Goal: Information Seeking & Learning: Learn about a topic

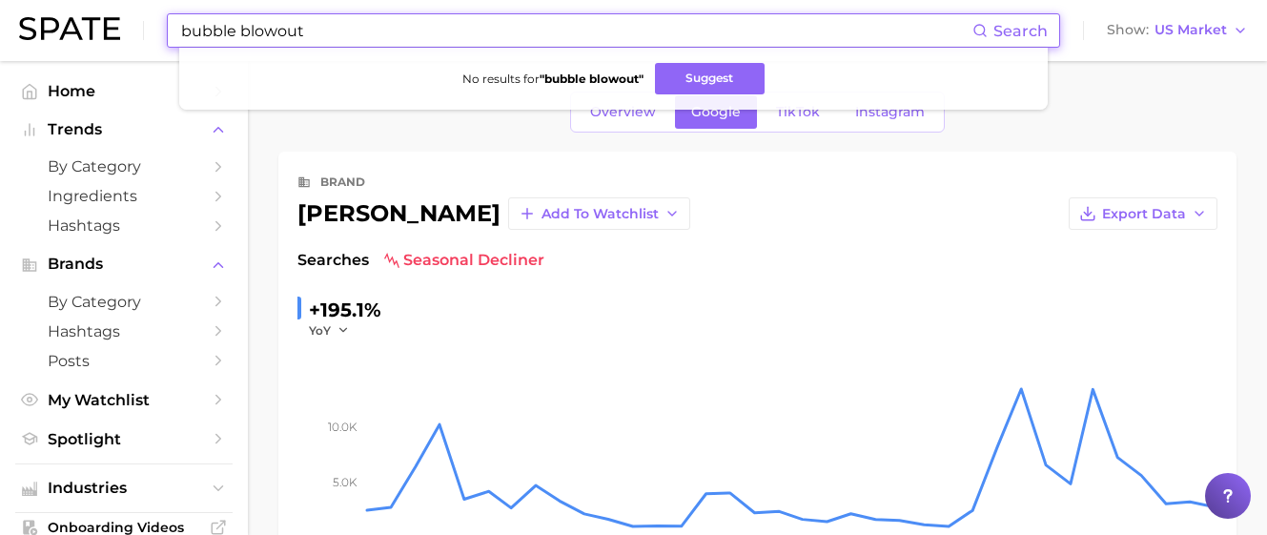
scroll to position [572, 0]
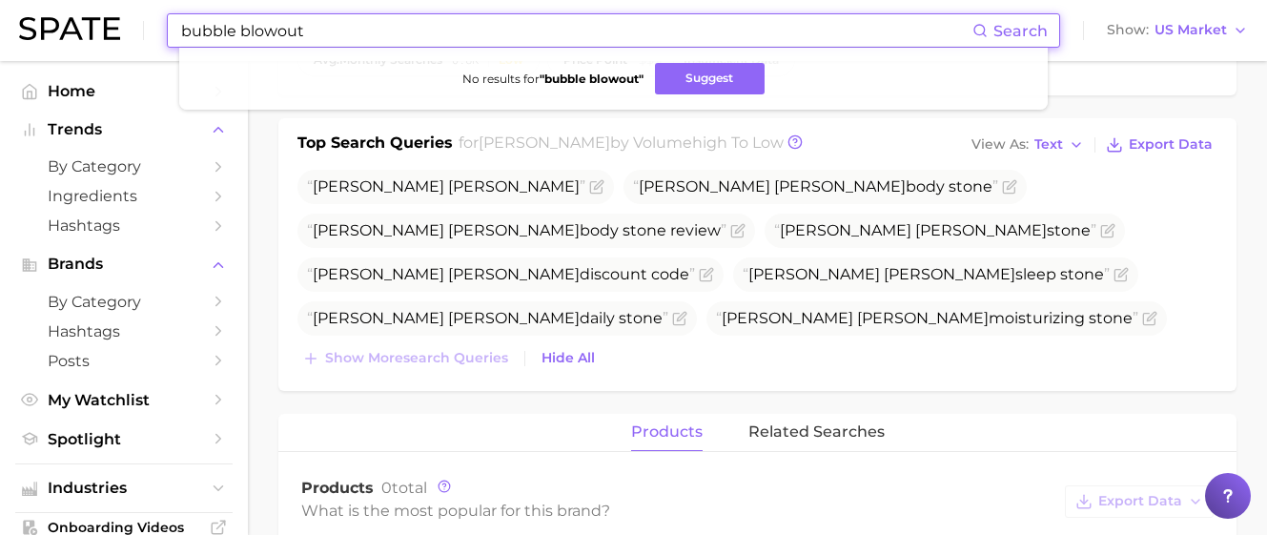
click at [140, 25] on div "bubble blowout Search No results for " bubble blowout " Suggest Show US Market" at bounding box center [633, 30] width 1229 height 61
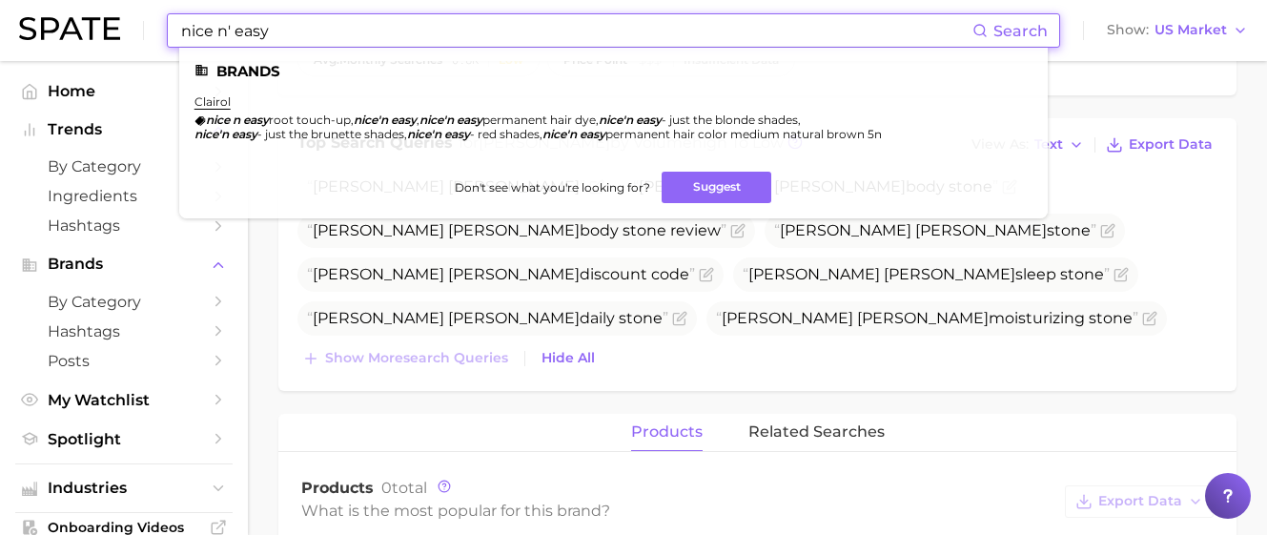
click at [231, 34] on input "nice n' easy" at bounding box center [575, 30] width 793 height 32
drag, startPoint x: 290, startPoint y: 36, endPoint x: -9, endPoint y: 26, distance: 298.5
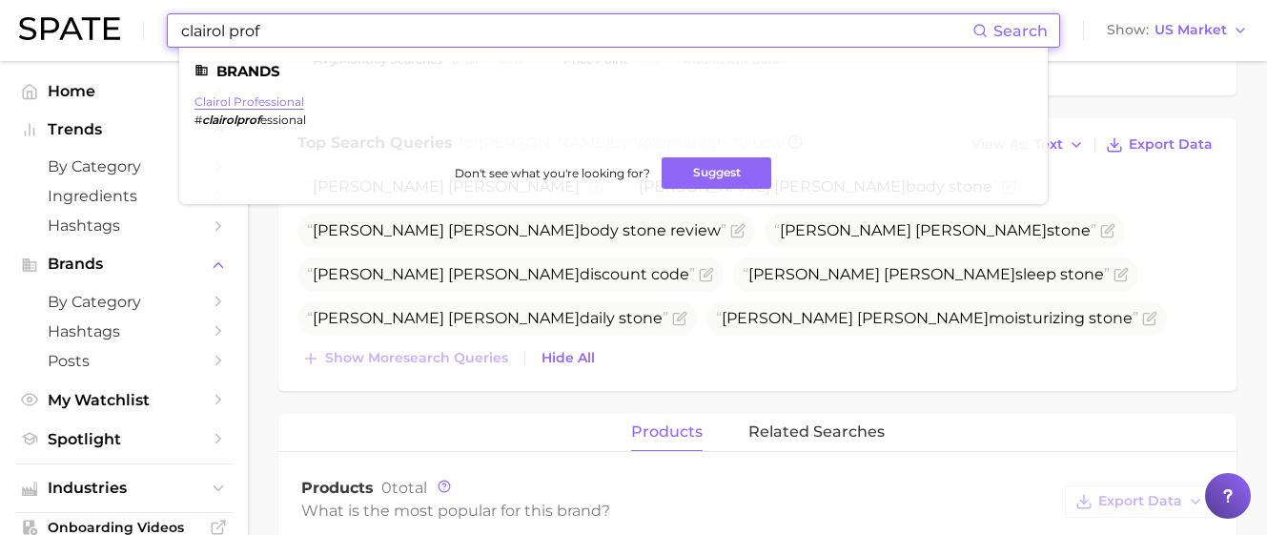
type input "clairol prof"
click at [291, 100] on link "clairol professional" at bounding box center [249, 101] width 110 height 14
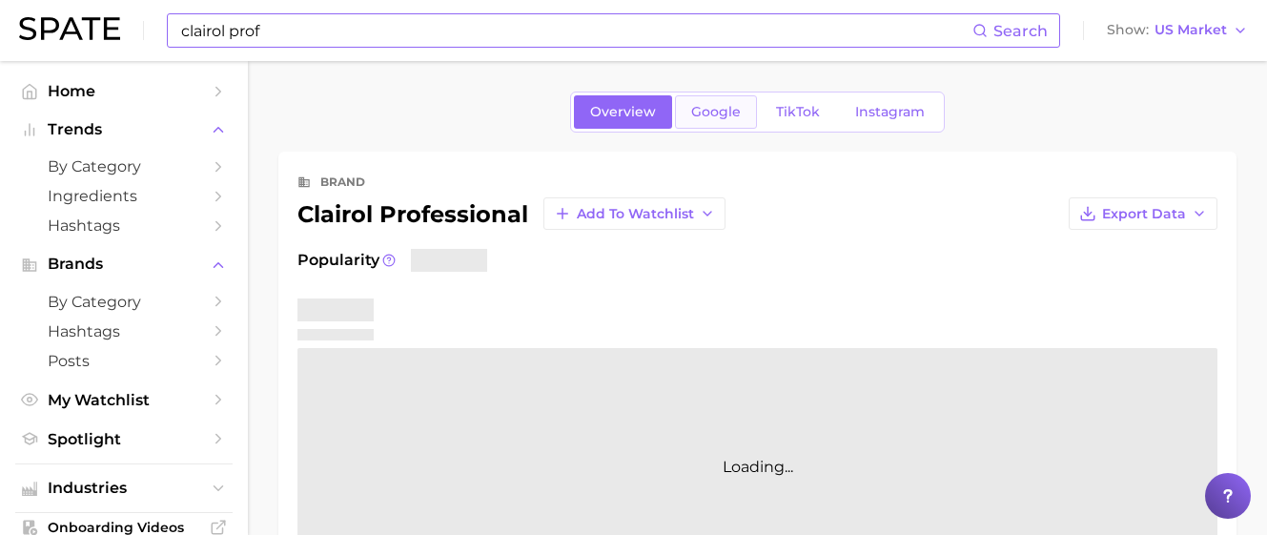
click at [695, 117] on span "Google" at bounding box center [716, 112] width 50 height 16
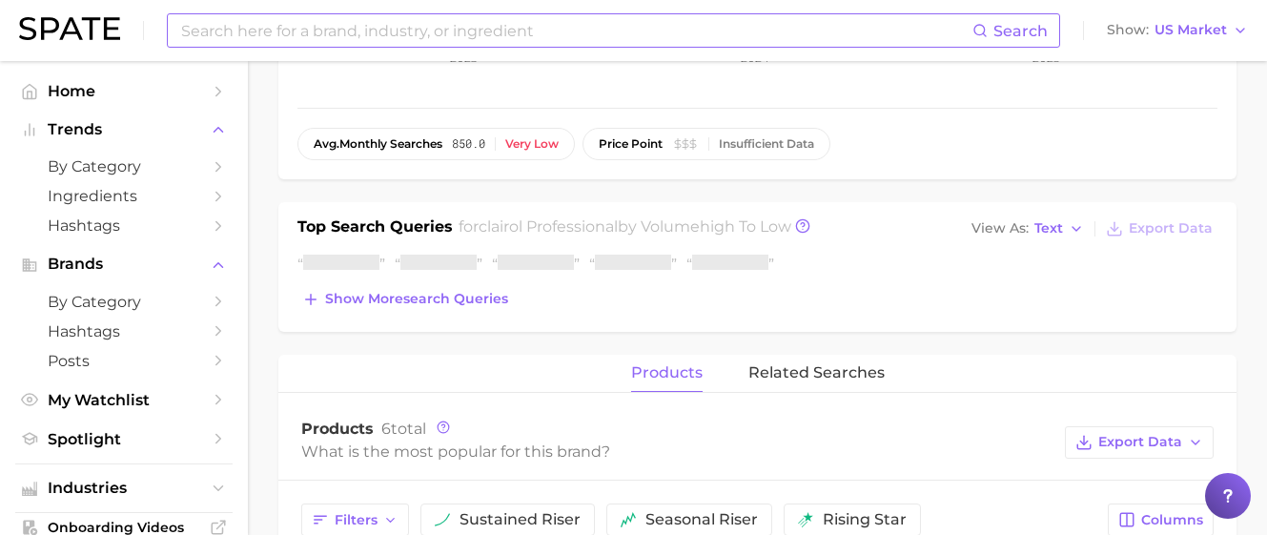
scroll to position [492, 0]
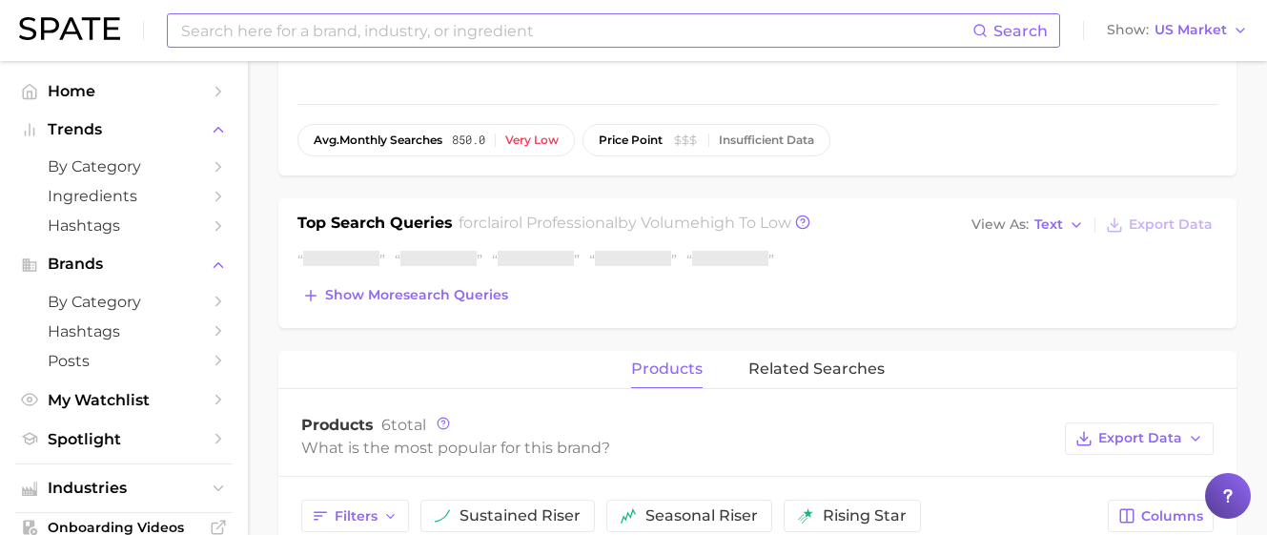
click at [480, 318] on div "Top Search Queries for clairol professional by Volume high to low View As Text …" at bounding box center [757, 263] width 958 height 130
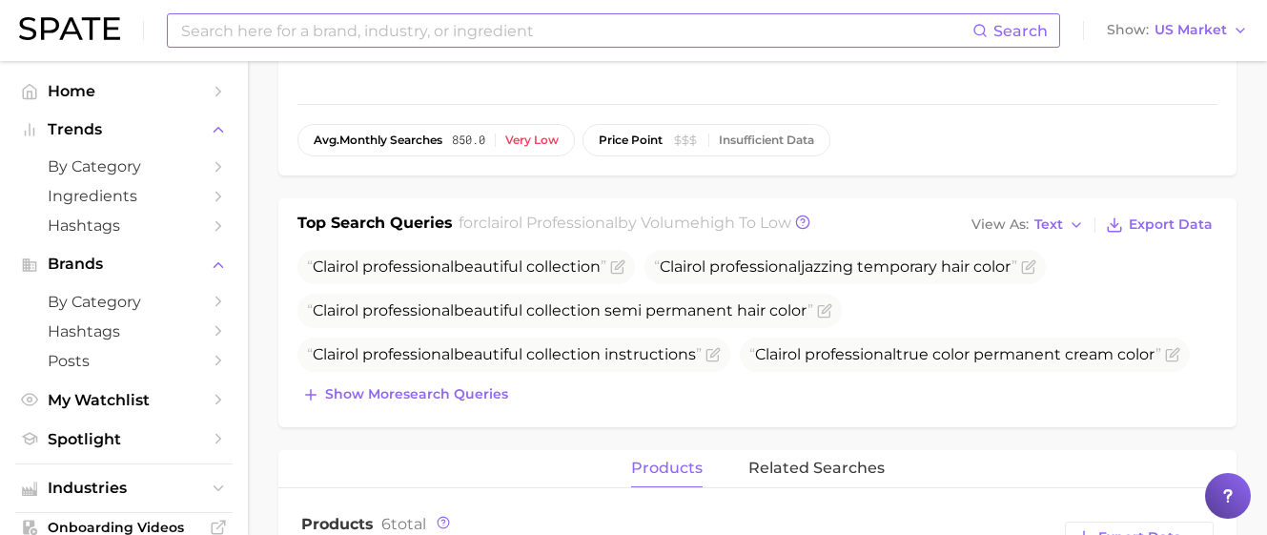
click at [479, 310] on span "Clairol professional beautiful collection semi permanent hair color" at bounding box center [560, 310] width 506 height 18
click at [469, 387] on span "Show more search queries" at bounding box center [416, 394] width 183 height 16
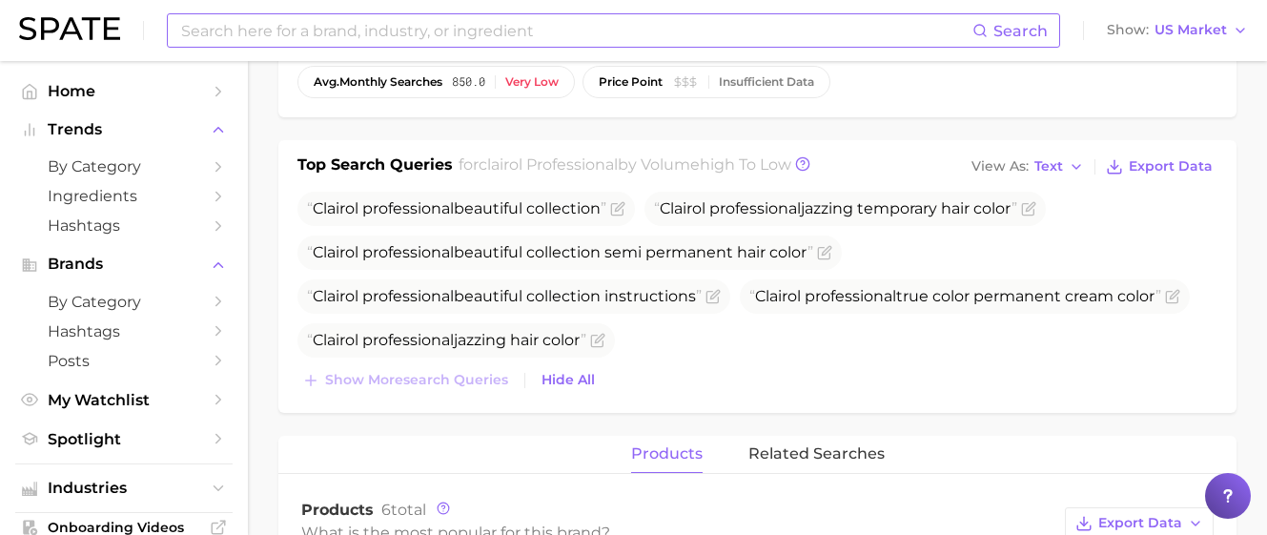
scroll to position [552, 0]
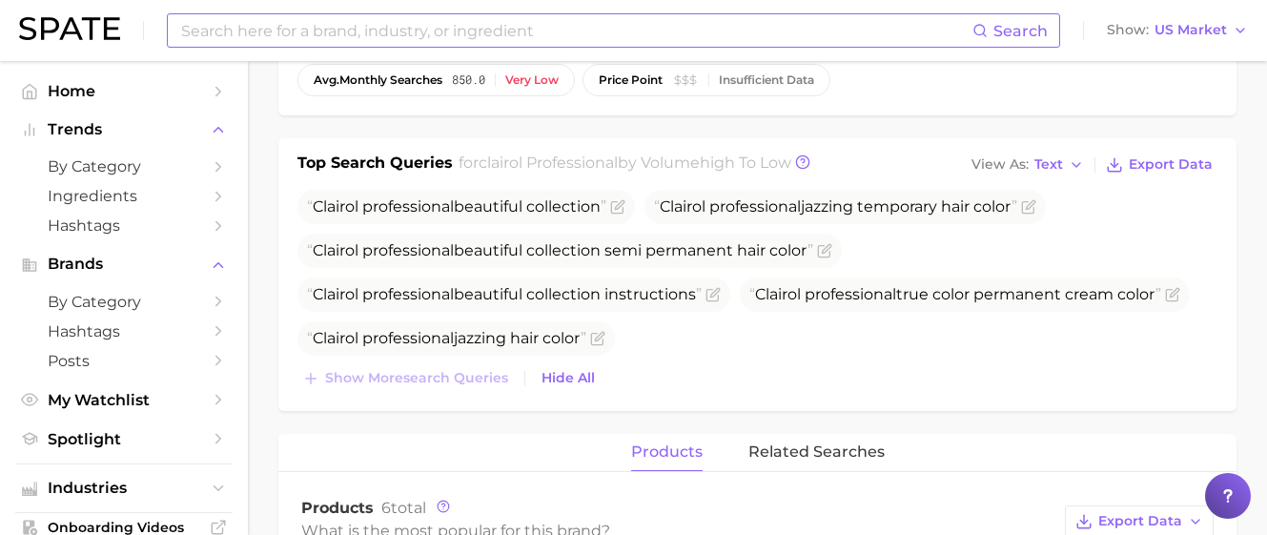
click at [651, 331] on ul "Clairol professional beautiful collection Clairol professional jazzing temporar…" at bounding box center [757, 273] width 920 height 166
